Goal: Transaction & Acquisition: Purchase product/service

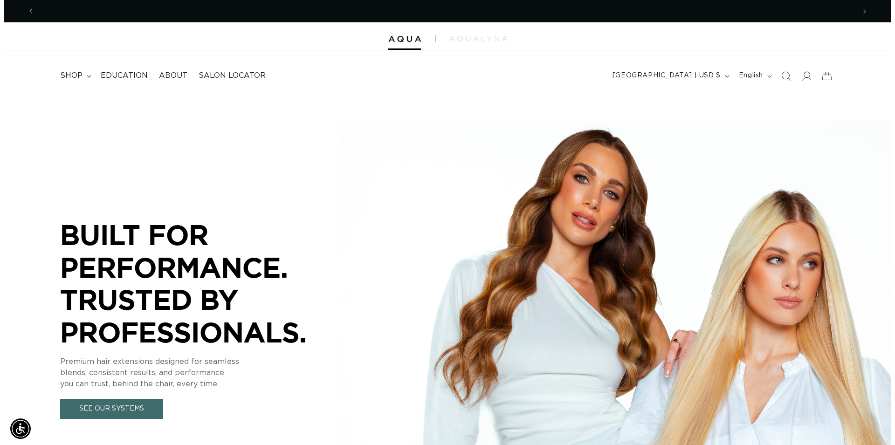
scroll to position [0, 1642]
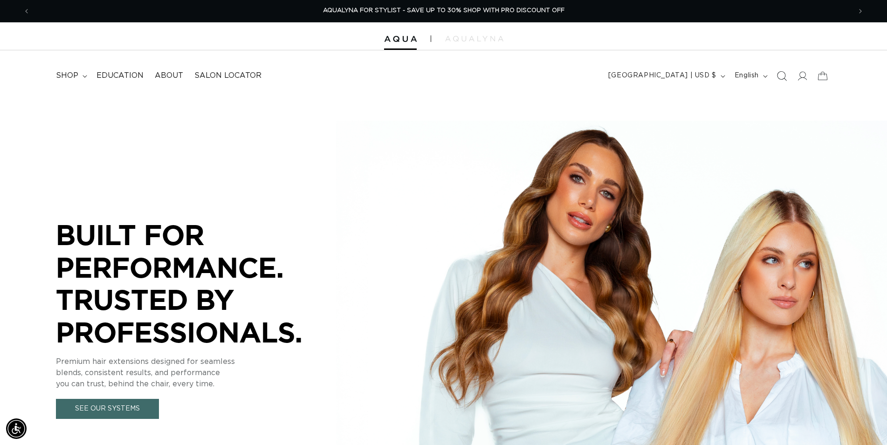
click at [780, 76] on icon "Search" at bounding box center [782, 76] width 10 height 10
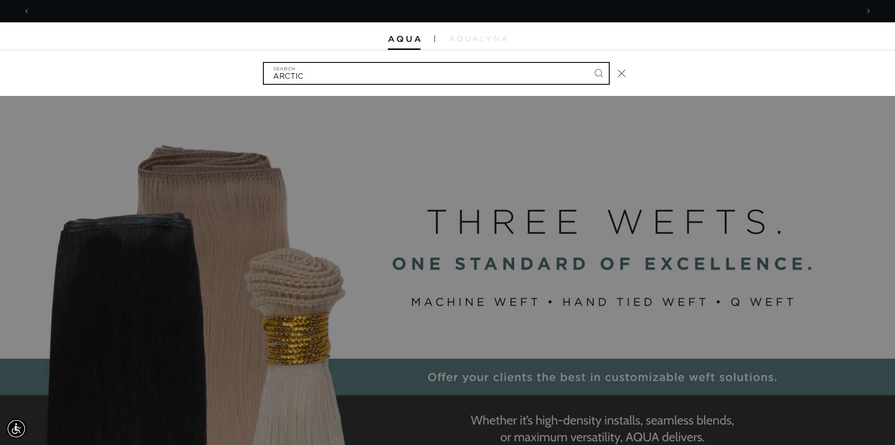
scroll to position [0, 0]
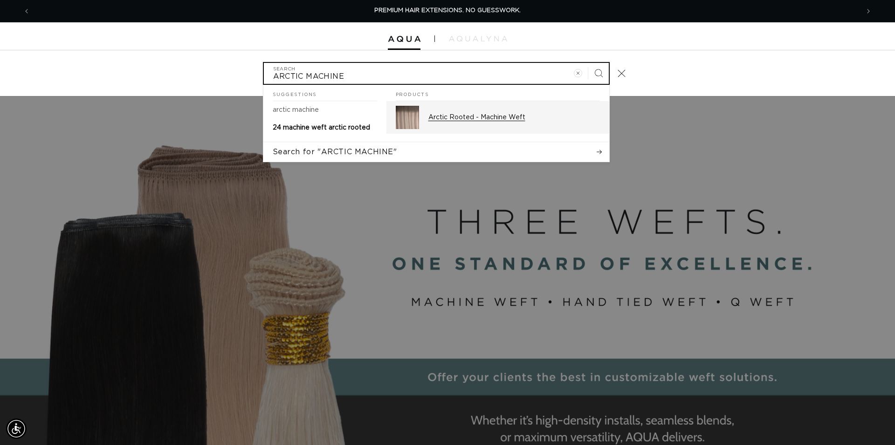
type input "ARCTIC MACHINE"
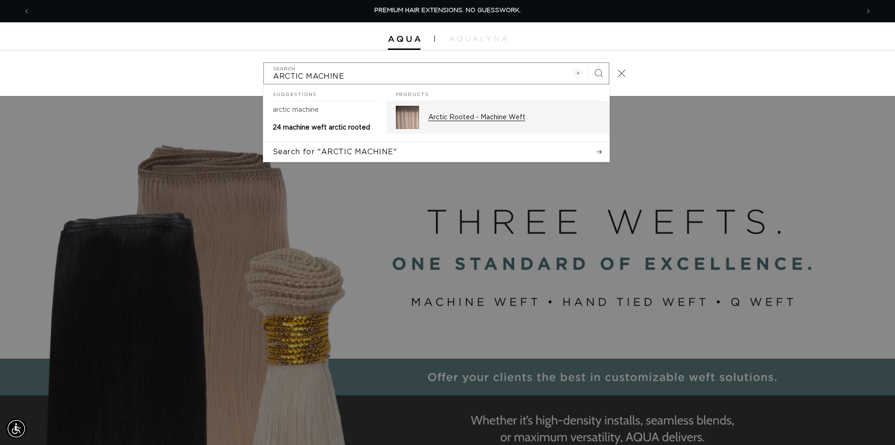
click at [484, 118] on p "Arctic Rooted - Machine Weft" at bounding box center [514, 117] width 172 height 8
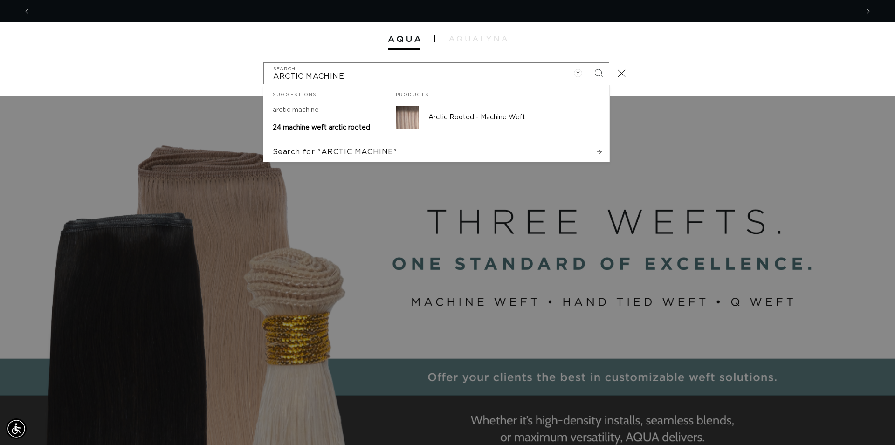
scroll to position [0, 829]
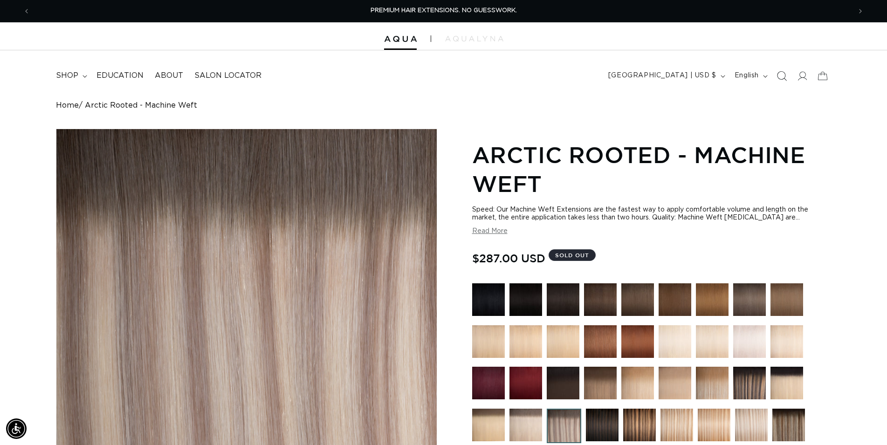
click at [785, 74] on icon "Search" at bounding box center [782, 76] width 10 height 10
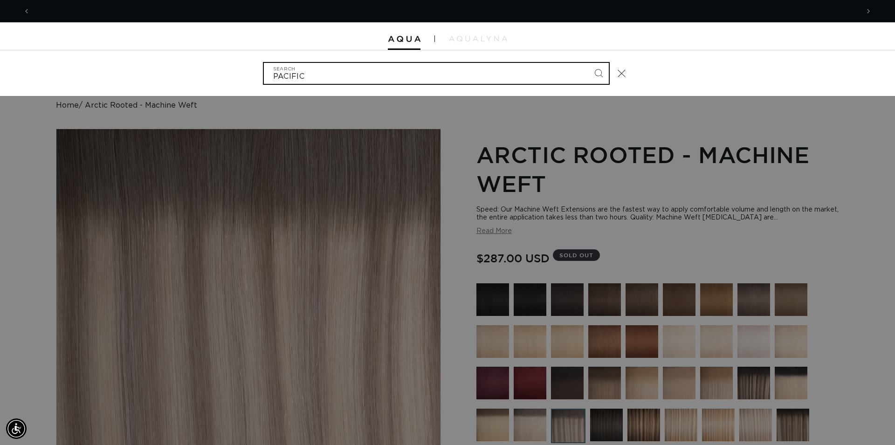
scroll to position [0, 829]
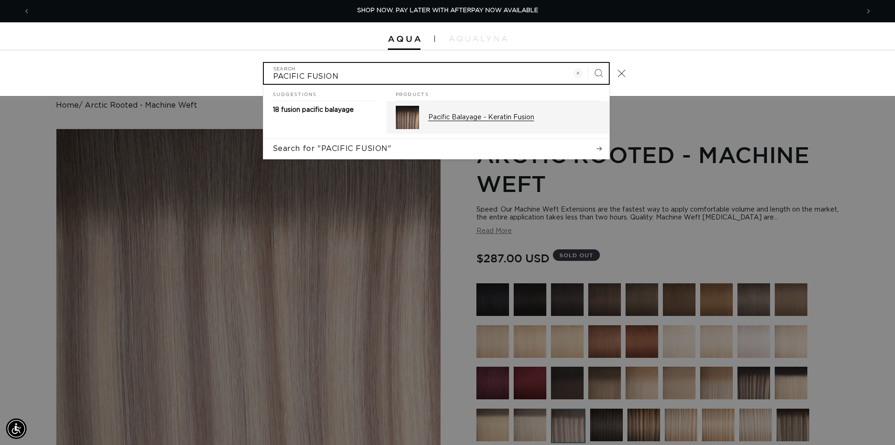
type input "PACIFIC FUSION"
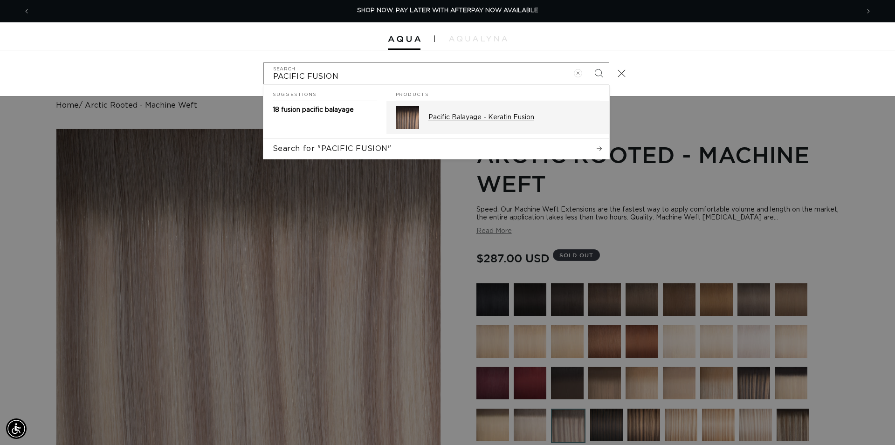
click at [514, 124] on div "Pacific Balayage - Keratin Fusion" at bounding box center [514, 117] width 172 height 23
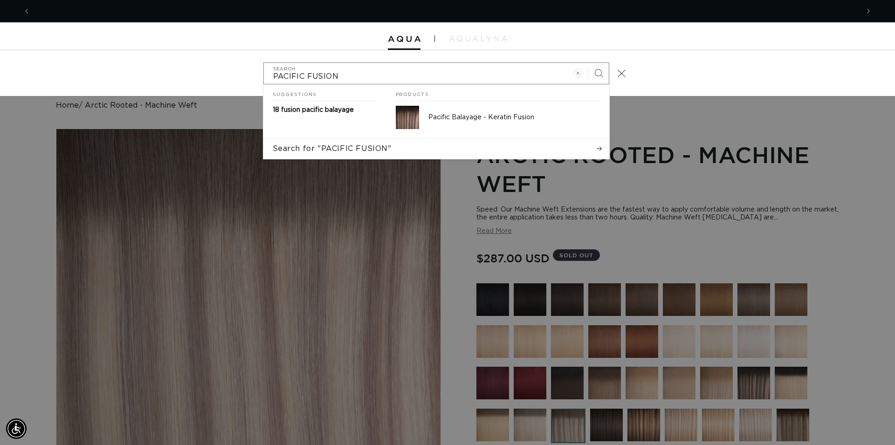
scroll to position [0, 1658]
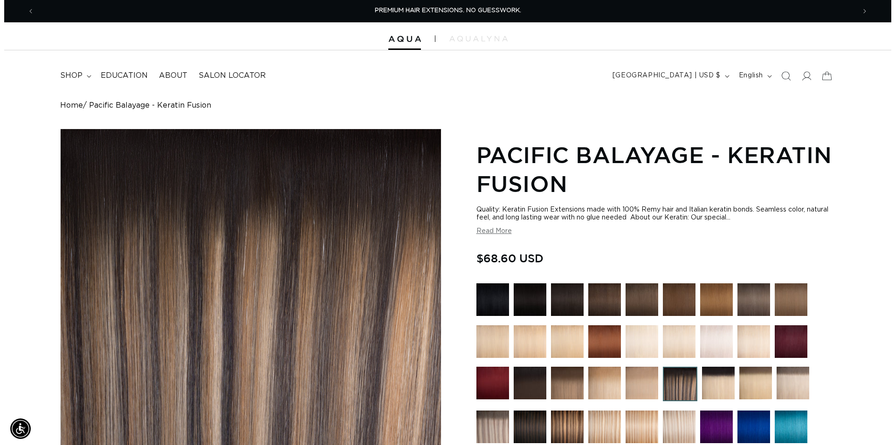
scroll to position [285, 0]
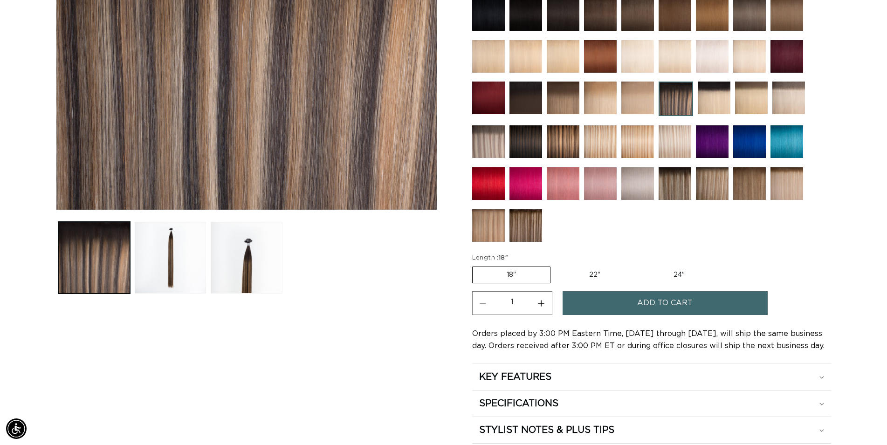
click at [544, 305] on button "Increase quantity for Pacific Balayage - Keratin Fusion" at bounding box center [541, 303] width 21 height 24
type input "2"
click at [605, 305] on button "Add to cart" at bounding box center [665, 303] width 205 height 24
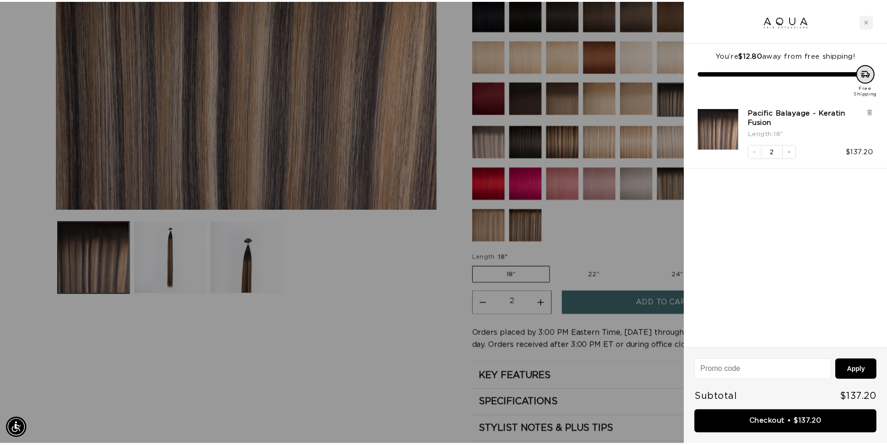
scroll to position [0, 829]
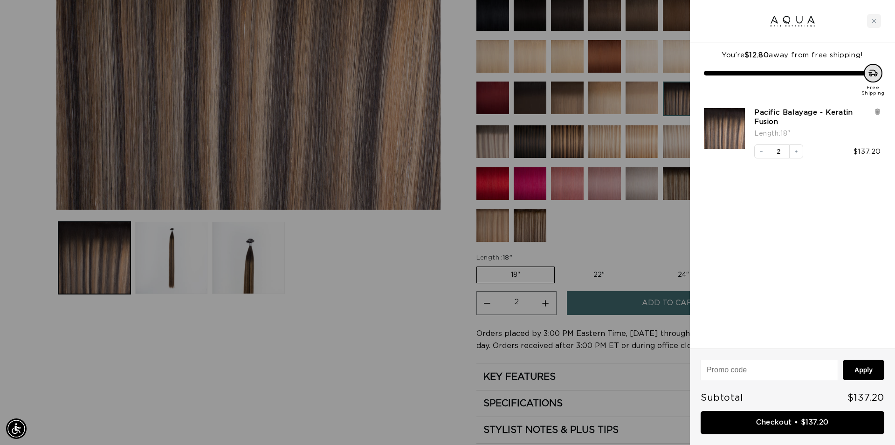
click at [416, 290] on div at bounding box center [447, 222] width 895 height 445
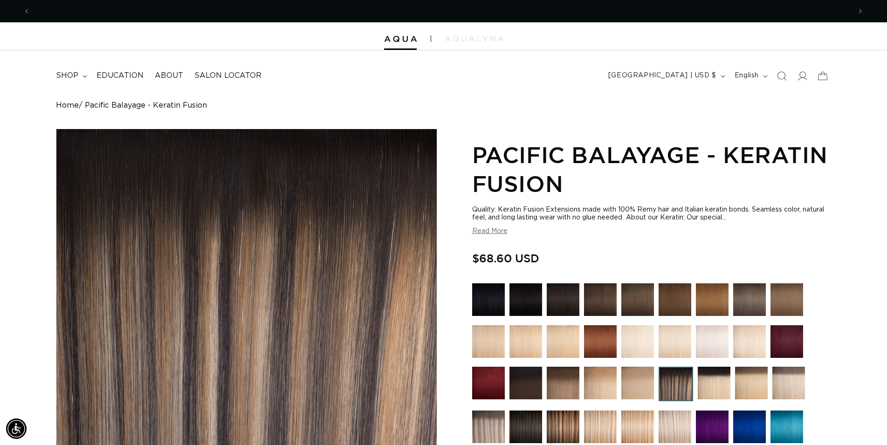
scroll to position [0, 1642]
click at [569, 299] on img at bounding box center [563, 299] width 33 height 33
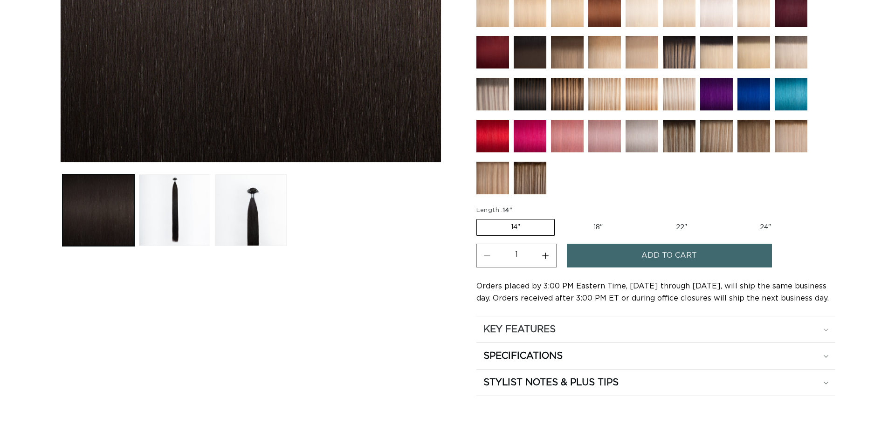
scroll to position [333, 0]
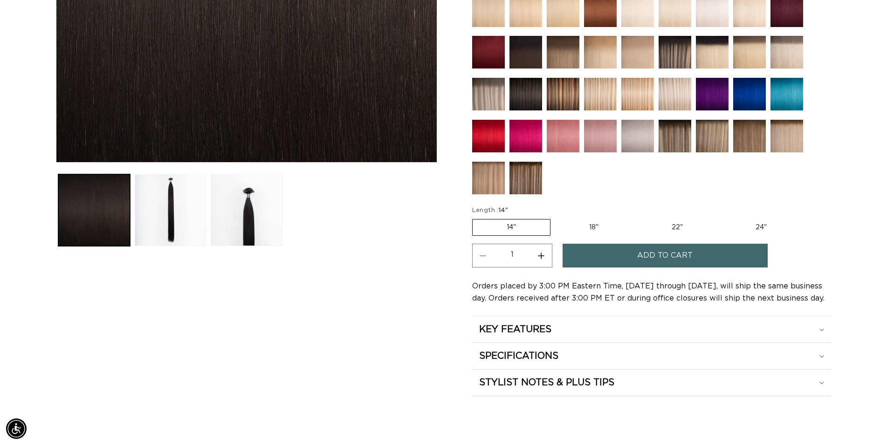
click at [577, 226] on label "18" Variant sold out or unavailable" at bounding box center [593, 228] width 77 height 16
click at [556, 218] on input "18" Variant sold out or unavailable" at bounding box center [555, 217] width 0 height 0
radio input "true"
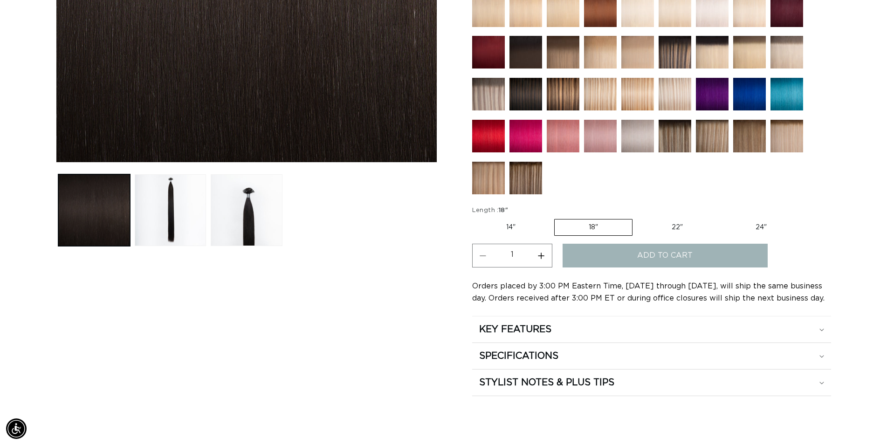
click at [547, 256] on button "Increase quantity for 1B Soft Black - Keratin Fusion" at bounding box center [541, 256] width 21 height 24
type input "2"
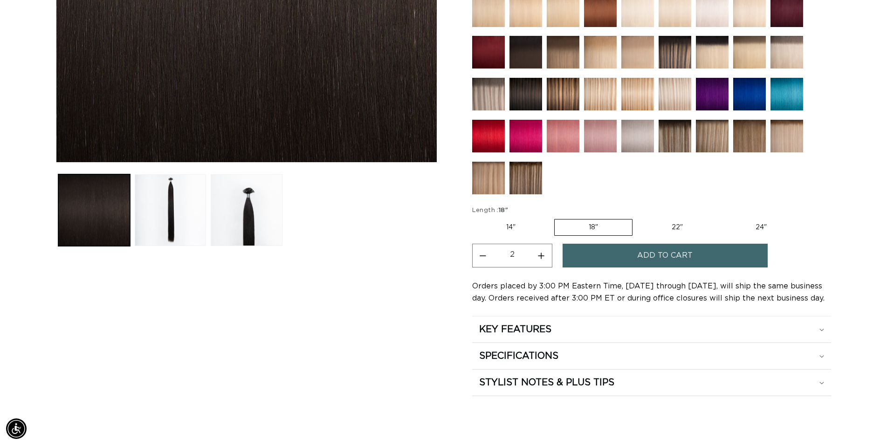
click at [611, 255] on button "Add to cart" at bounding box center [665, 256] width 205 height 24
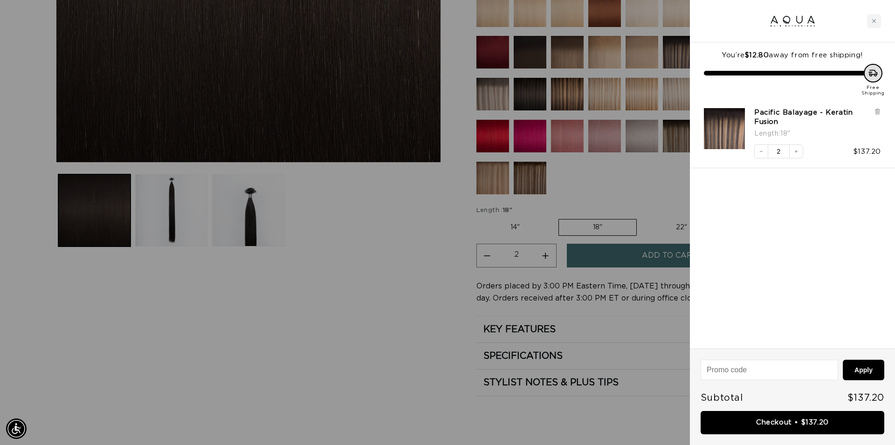
scroll to position [0, 829]
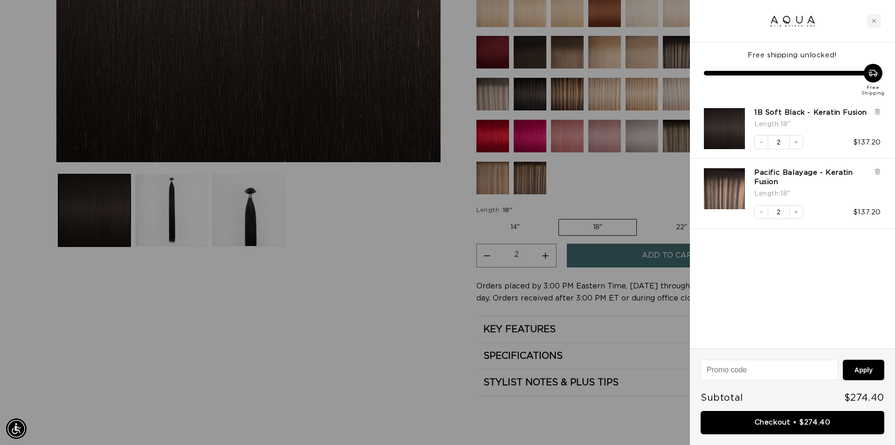
click at [786, 427] on link "Checkout • $274.40" at bounding box center [793, 423] width 184 height 24
